Goal: Navigation & Orientation: Find specific page/section

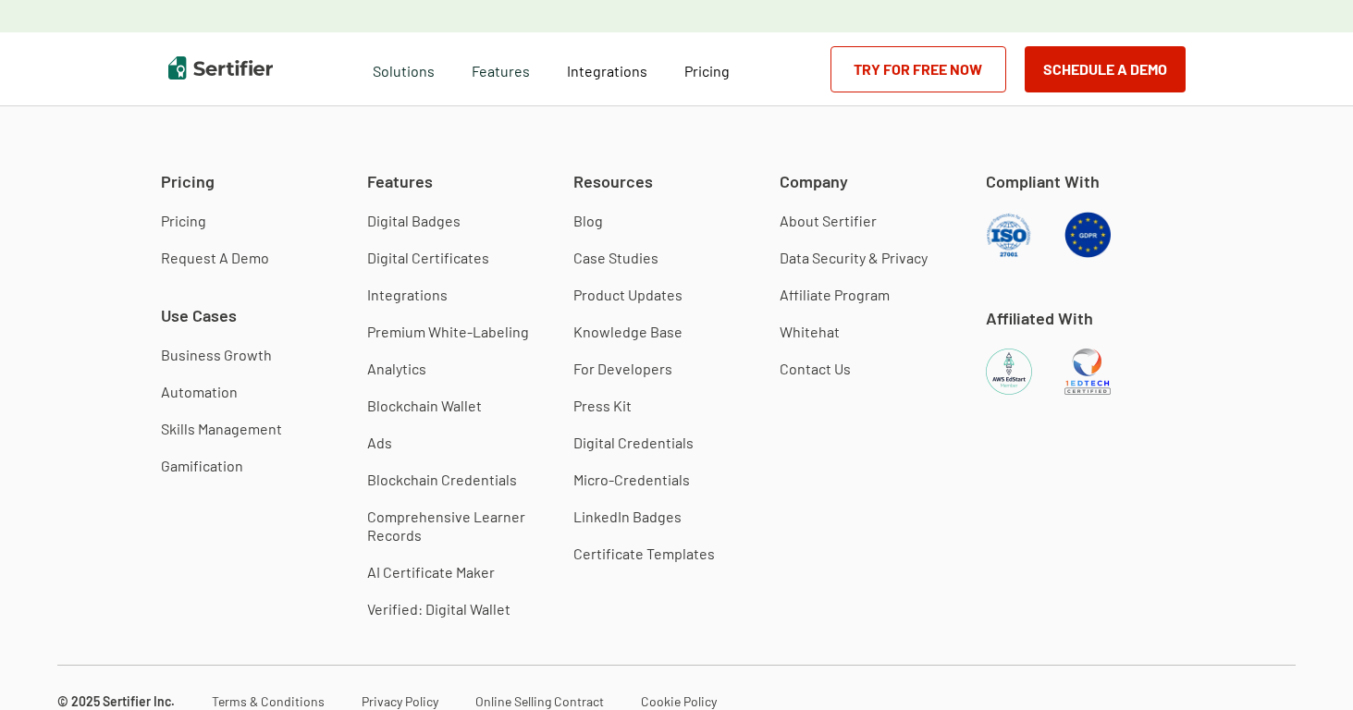
scroll to position [4839, 0]
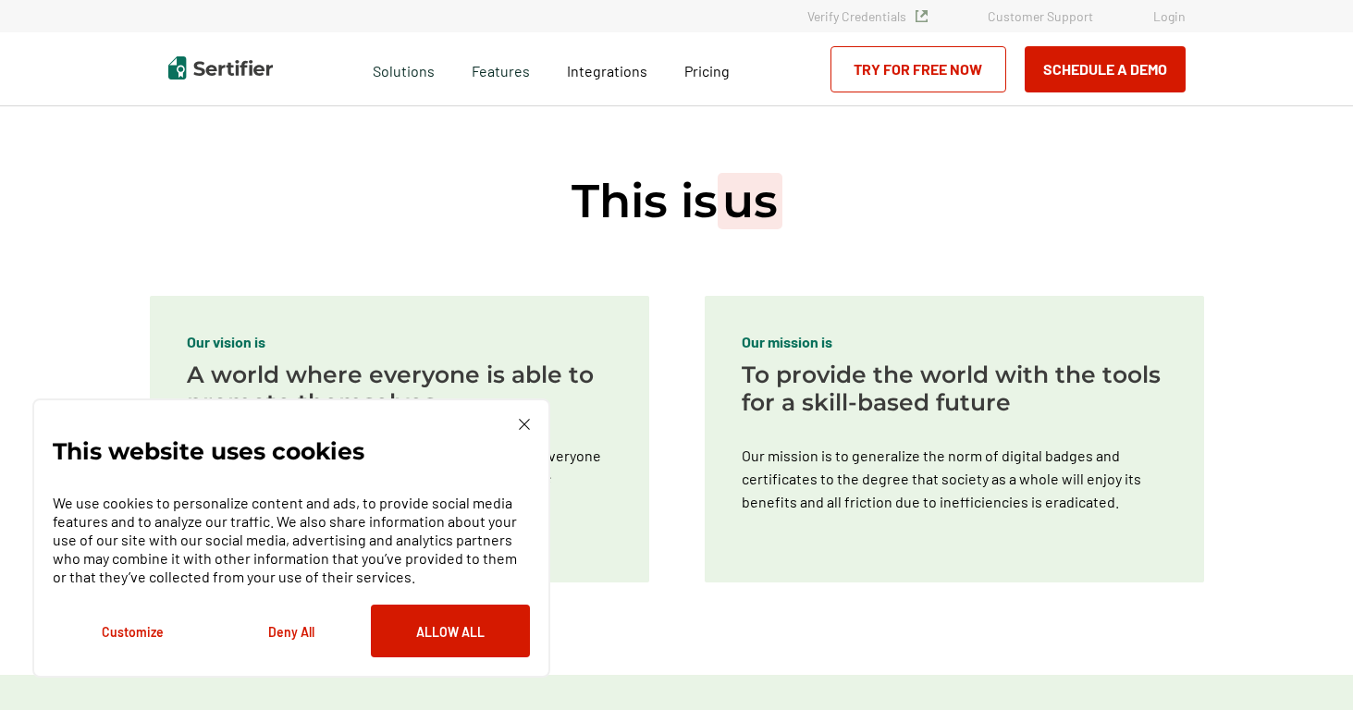
scroll to position [221, 0]
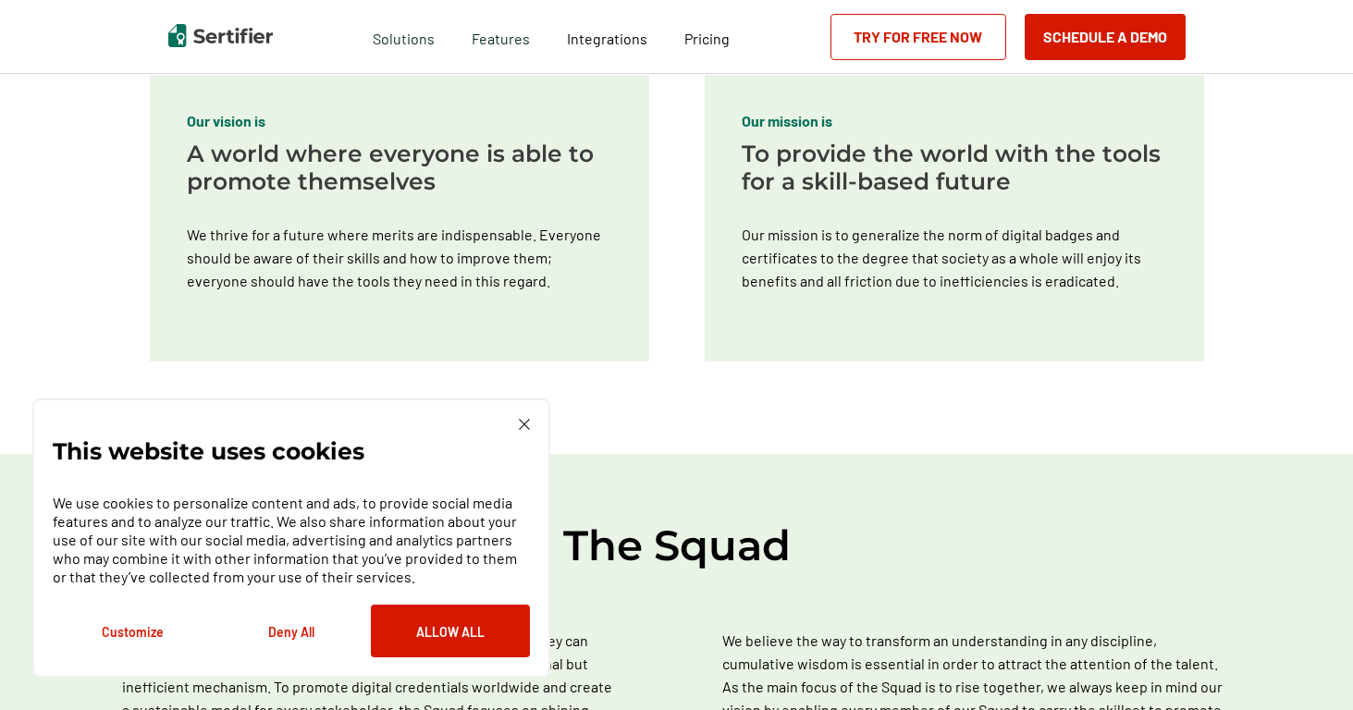
click at [524, 426] on img at bounding box center [524, 424] width 11 height 11
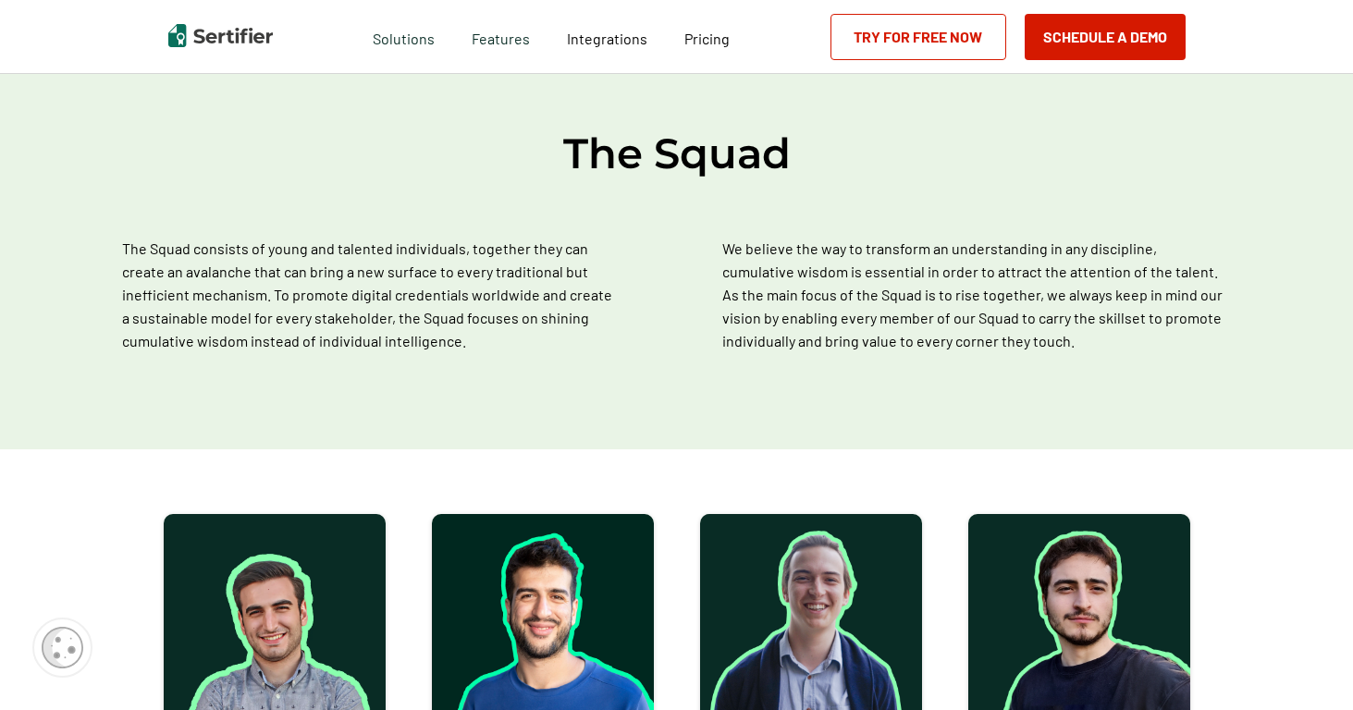
scroll to position [968, 0]
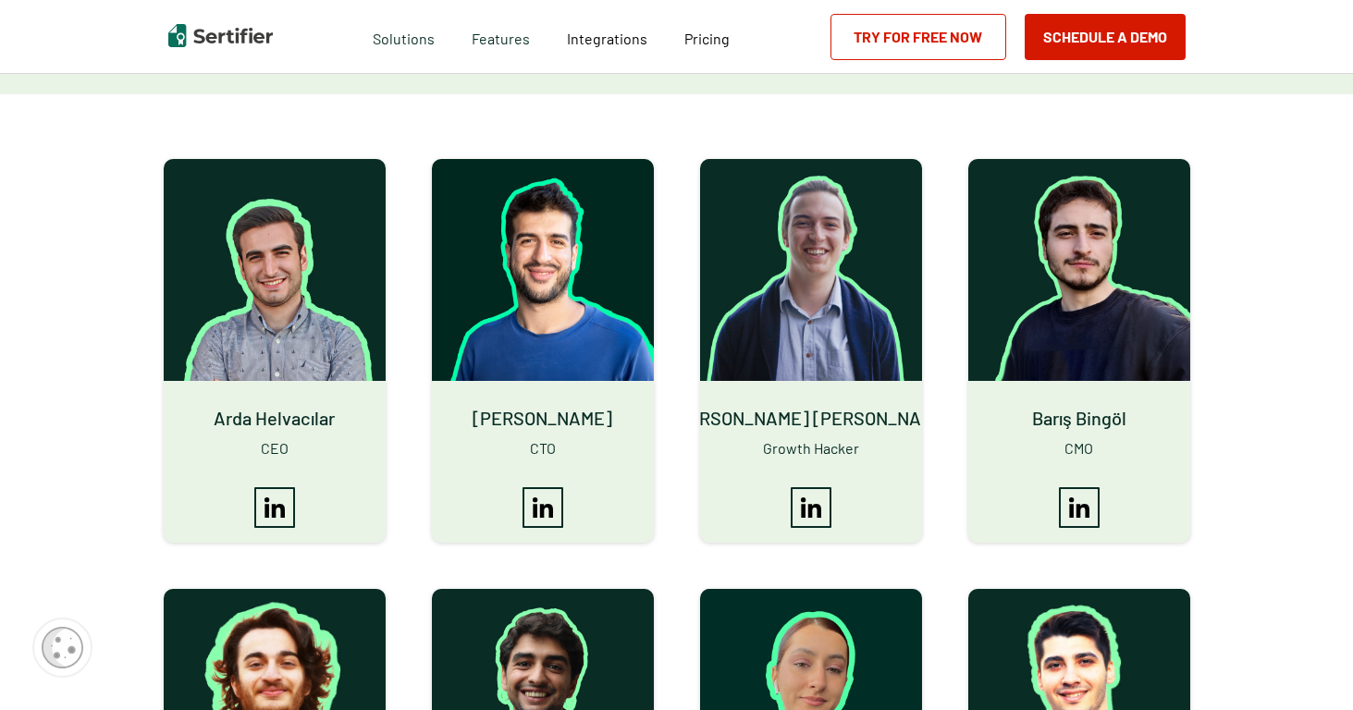
click at [266, 423] on span "Arda Helvacılar" at bounding box center [274, 418] width 121 height 37
